Goal: Information Seeking & Learning: Learn about a topic

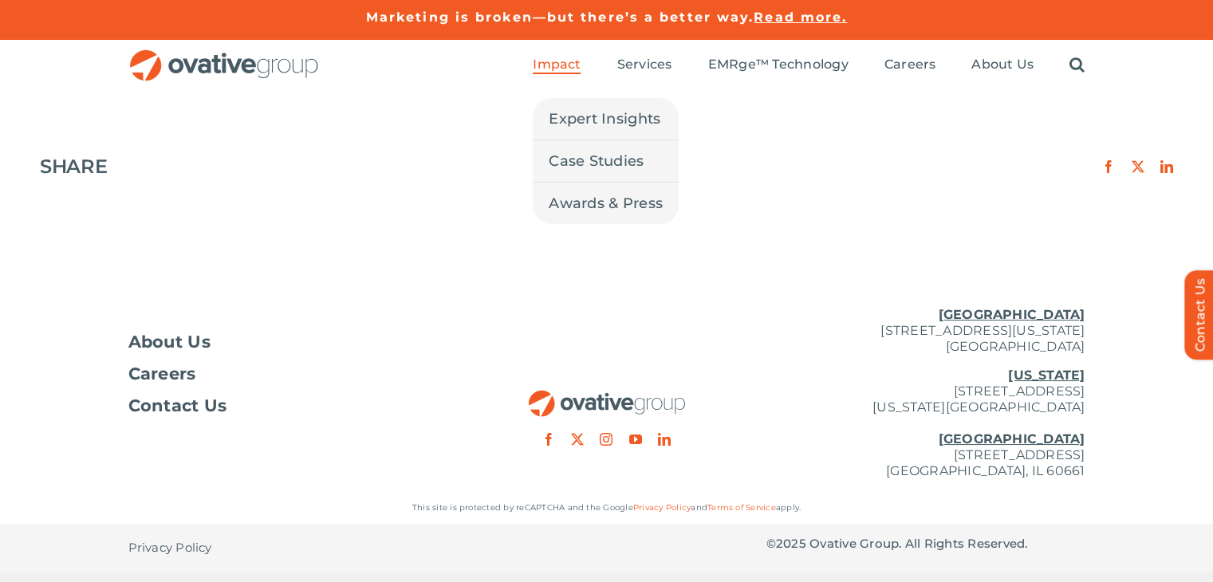
click at [545, 63] on span "Impact" at bounding box center [557, 65] width 48 height 16
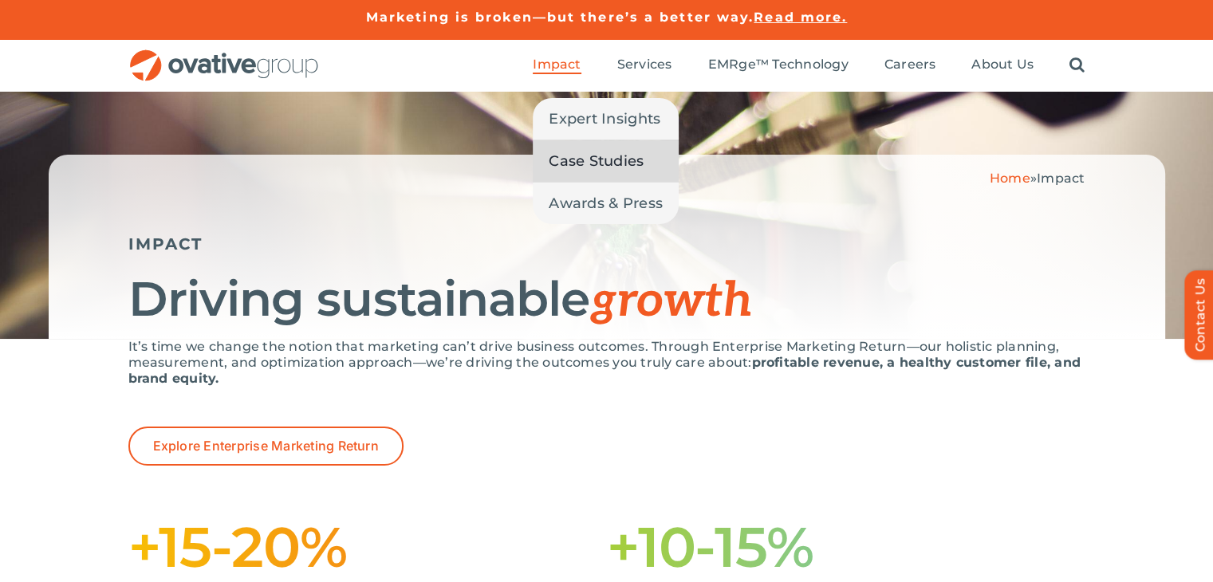
click at [585, 160] on span "Case Studies" at bounding box center [596, 161] width 95 height 22
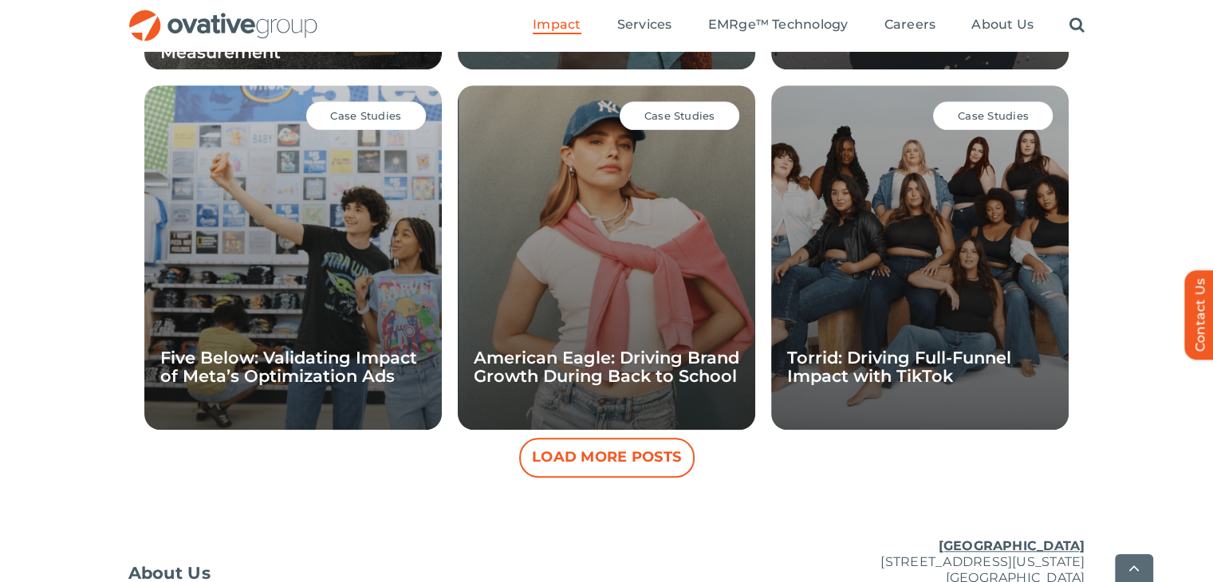
scroll to position [1541, 0]
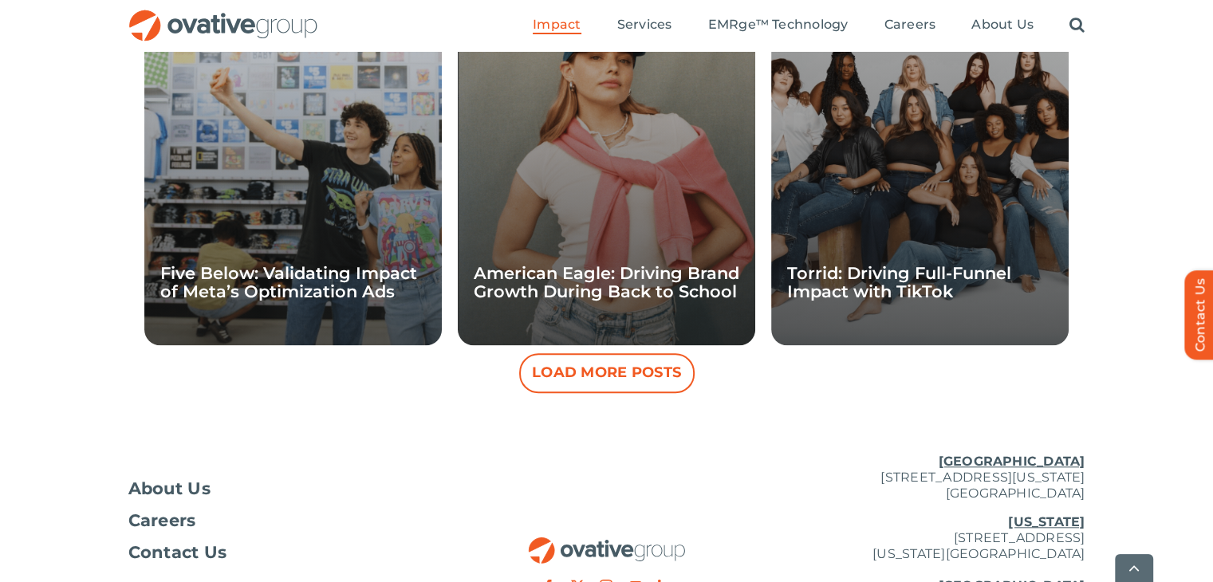
click at [661, 369] on button "Load More Posts" at bounding box center [606, 373] width 175 height 40
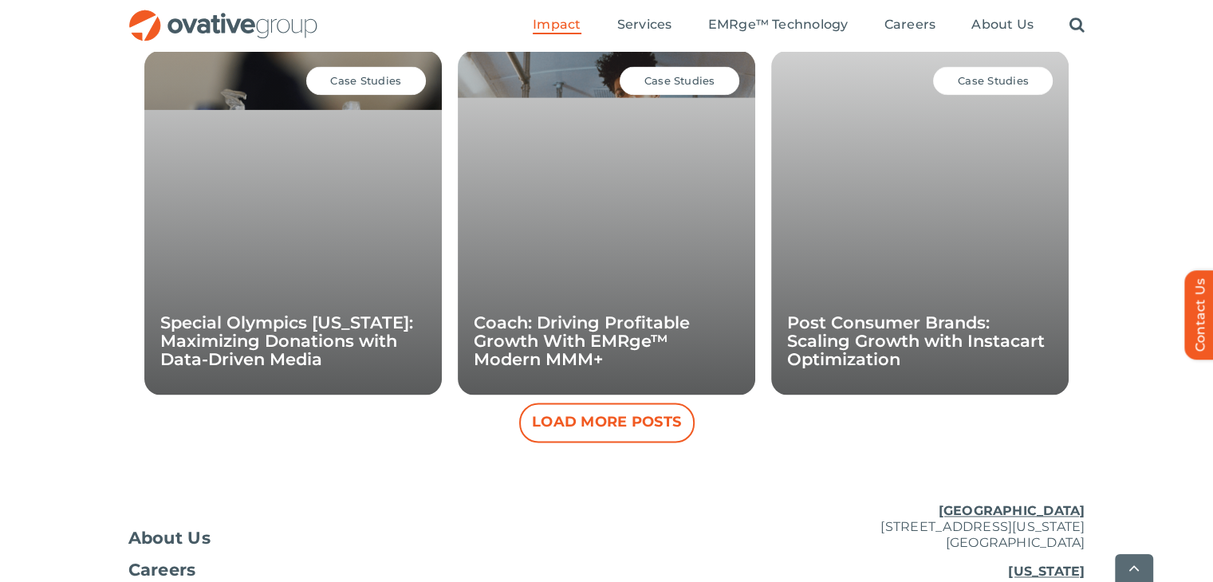
scroll to position [2292, 0]
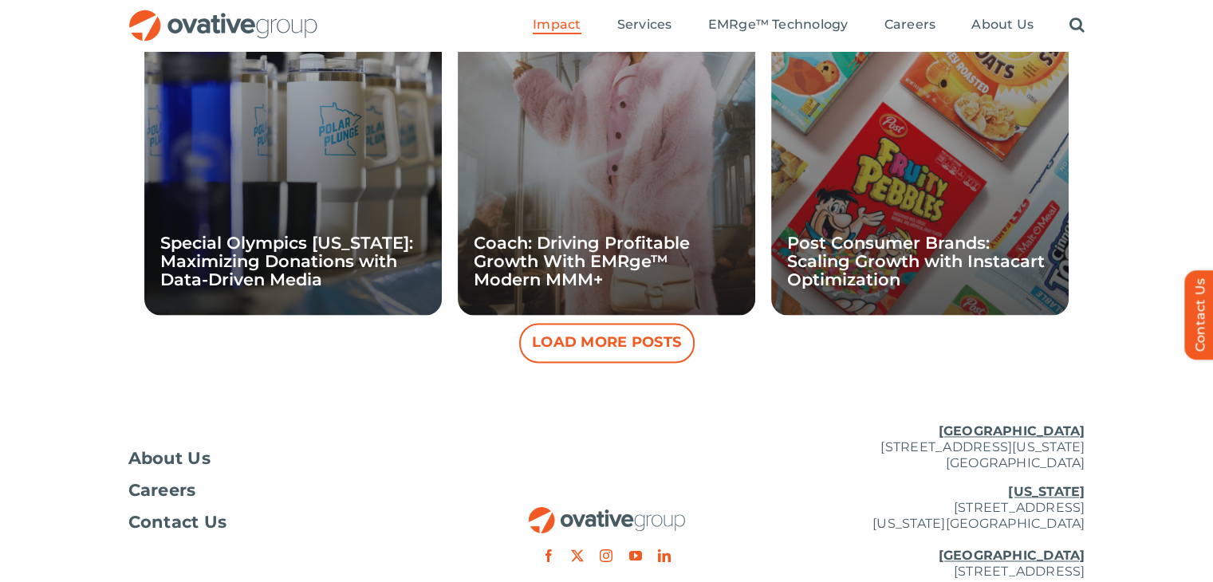
click at [589, 333] on button "Load More Posts" at bounding box center [606, 343] width 175 height 40
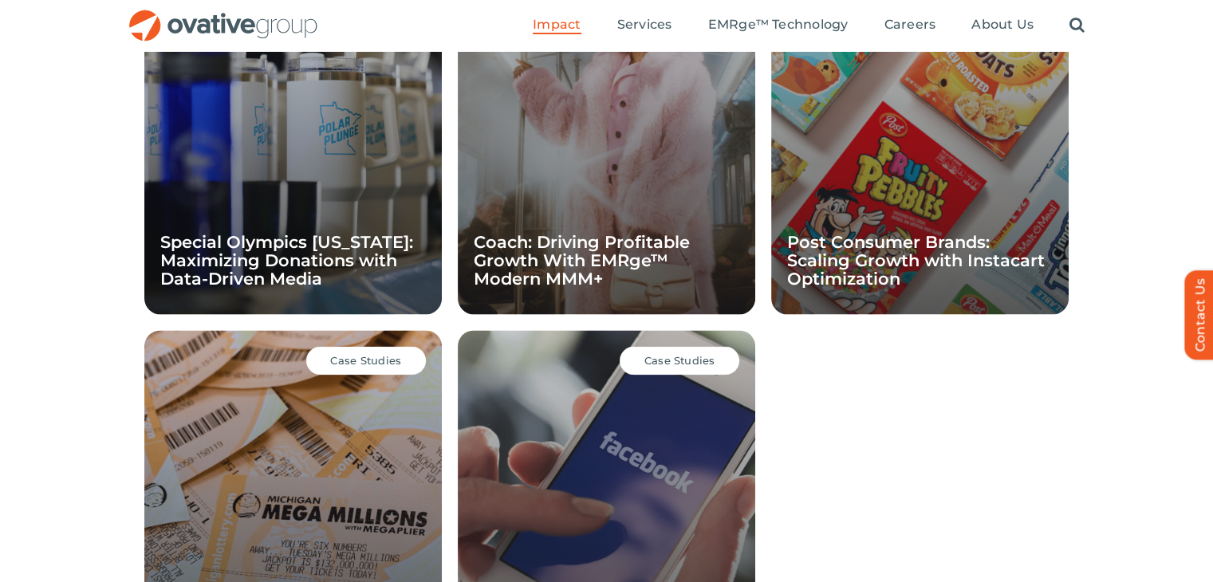
scroll to position [2292, 0]
click at [221, 192] on div "Case Studies Special Olympics [US_STATE]: Maximizing Donations with Data-Driven…" at bounding box center [293, 142] width 298 height 345
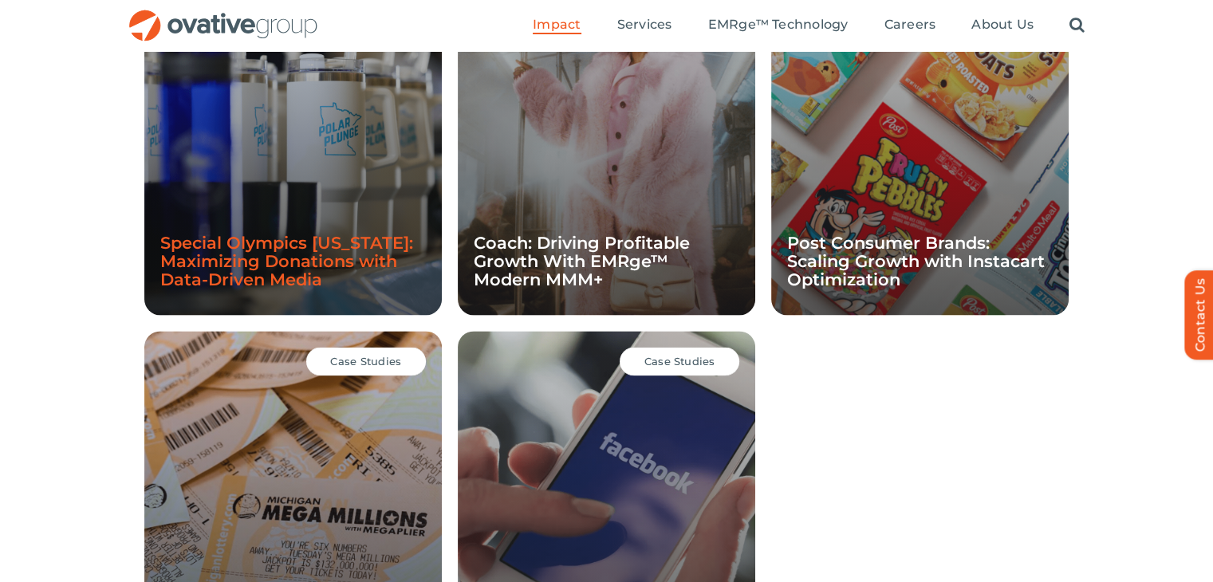
click at [242, 258] on link "Special Olympics [US_STATE]: Maximizing Donations with Data-Driven Media" at bounding box center [286, 261] width 253 height 57
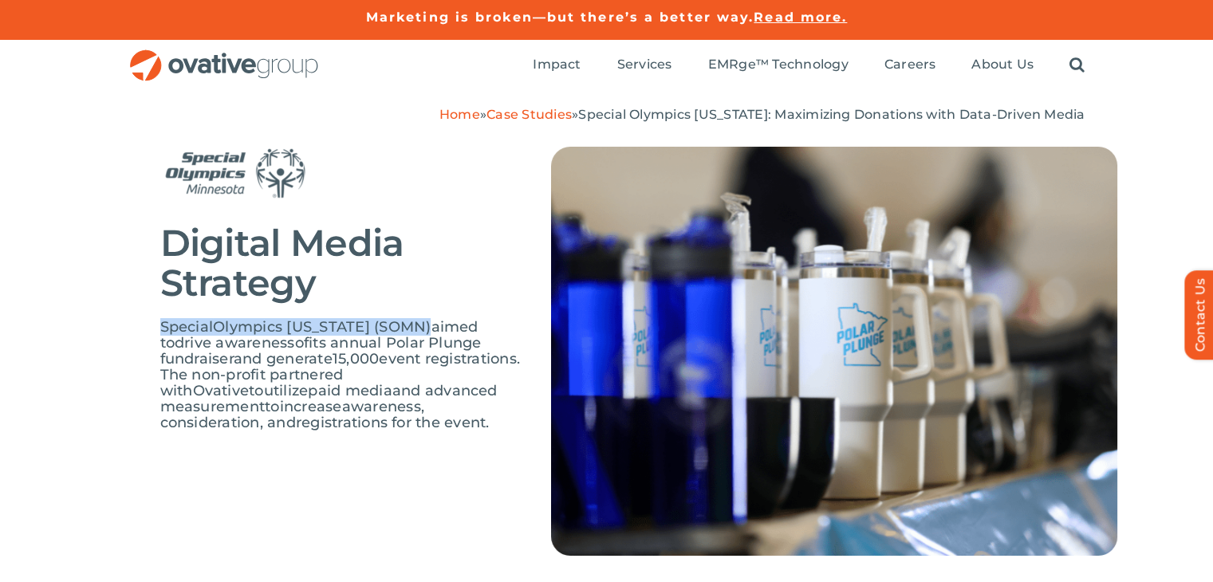
drag, startPoint x: 153, startPoint y: 326, endPoint x: 430, endPoint y: 325, distance: 276.8
click at [430, 325] on div "Digital Media Strategy Special Olympics Minnesota (SOMN) aimed to drive awarene…" at bounding box center [606, 363] width 1213 height 481
copy span "Special Olympics Minnesota (SOMN)"
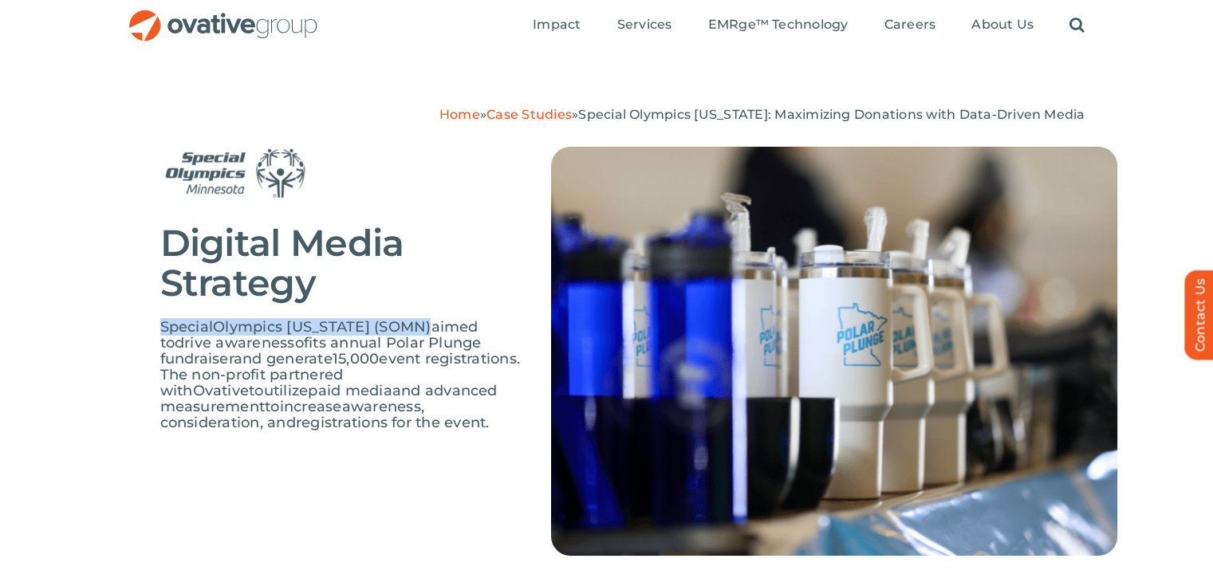
scroll to position [50, 0]
